Goal: Register for event/course

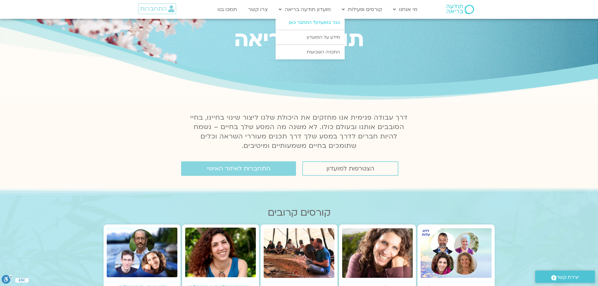
scroll to position [31, 0]
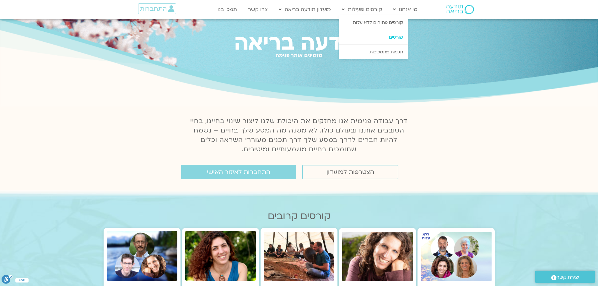
click at [391, 39] on link "קורסים" at bounding box center [373, 37] width 69 height 14
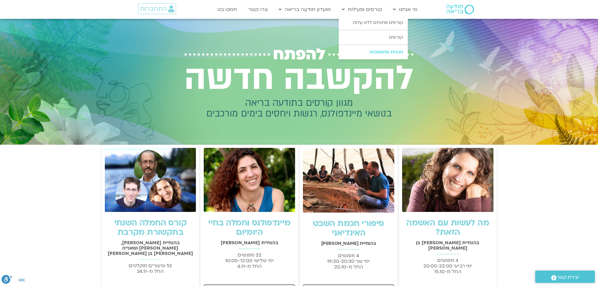
click at [396, 52] on link "תכניות מתמשכות" at bounding box center [373, 52] width 69 height 14
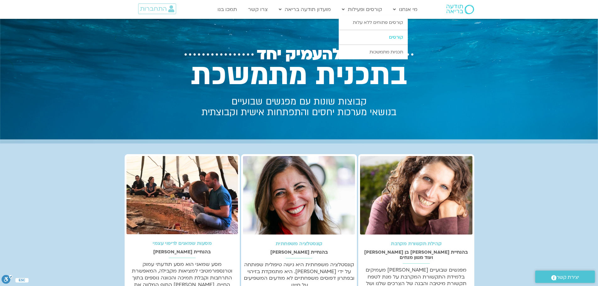
click at [395, 35] on link "קורסים" at bounding box center [373, 37] width 69 height 14
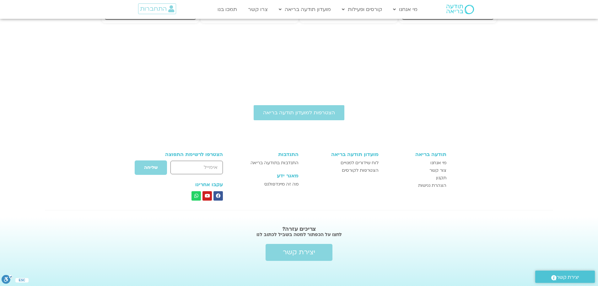
scroll to position [317, 0]
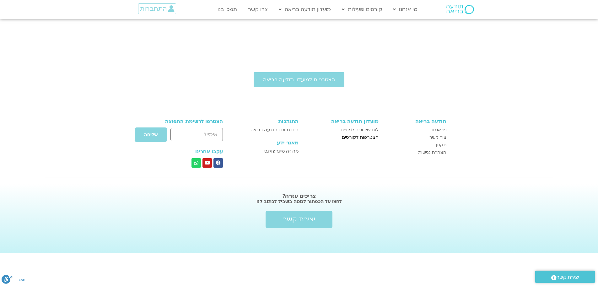
click at [364, 134] on span "הצטרפות לקורסים" at bounding box center [360, 138] width 37 height 8
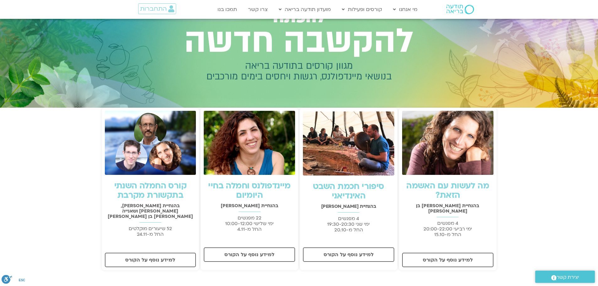
scroll to position [126, 0]
